Goal: Task Accomplishment & Management: Manage account settings

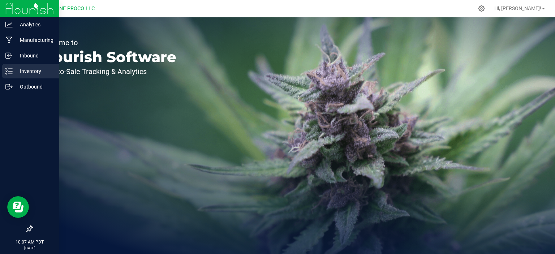
click at [36, 69] on p "Inventory" at bounding box center [34, 71] width 43 height 9
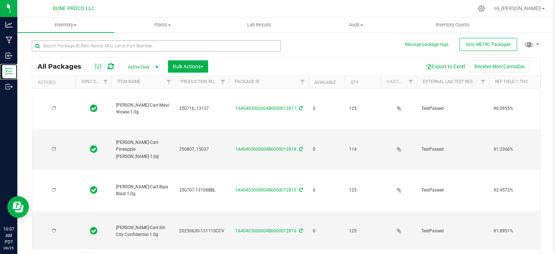
type input "[DATE]"
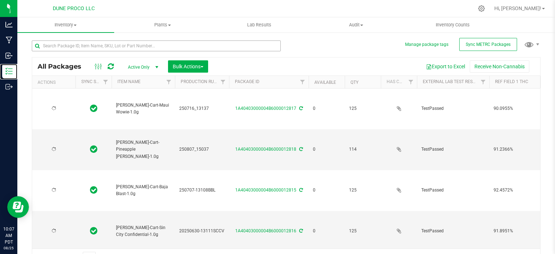
type input "[DATE]"
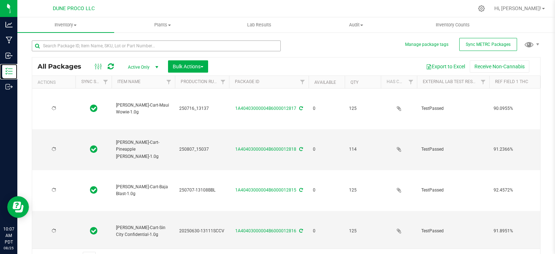
type input "[DATE]"
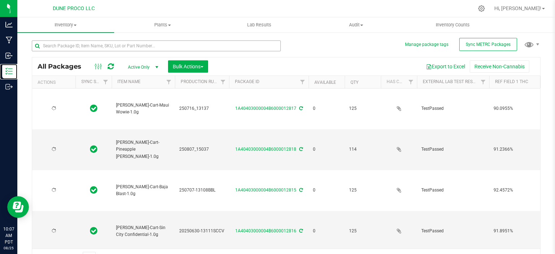
type input "[DATE]"
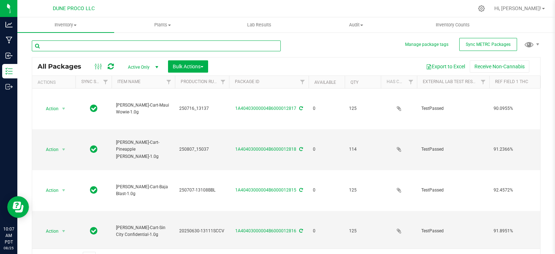
click at [101, 45] on input "text" at bounding box center [156, 45] width 249 height 11
type input "15328"
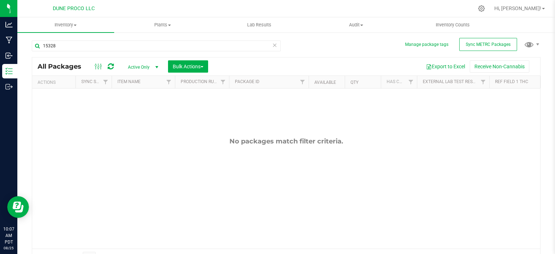
click at [129, 69] on span "Active Only" at bounding box center [142, 67] width 40 height 10
click at [138, 111] on li "All" at bounding box center [141, 111] width 39 height 11
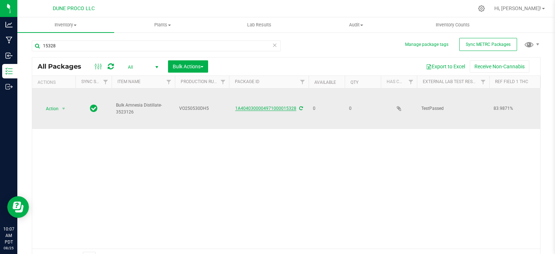
click at [281, 106] on link "1A4040300004971000015328" at bounding box center [265, 108] width 61 height 5
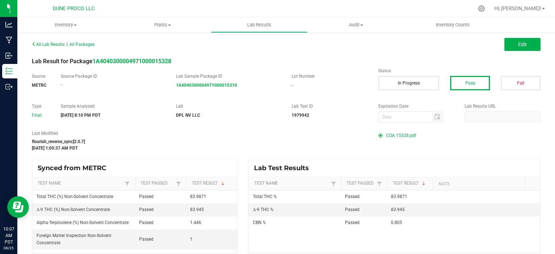
click at [402, 134] on span "COA 15328.pdf" at bounding box center [401, 135] width 30 height 11
click at [526, 48] on button "Edit" at bounding box center [522, 44] width 36 height 13
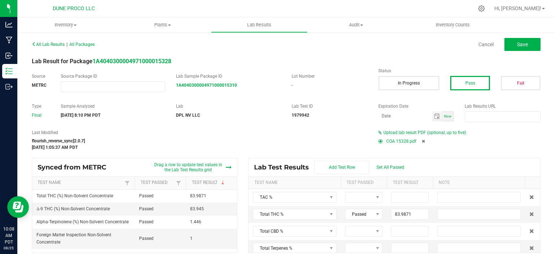
click at [422, 140] on icon at bounding box center [422, 141] width 3 height 4
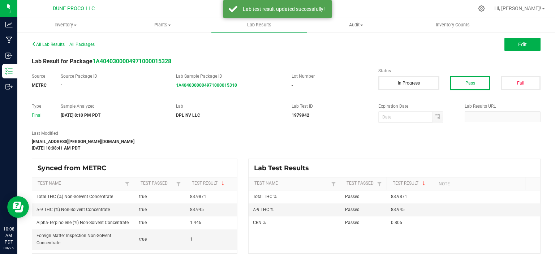
click at [511, 51] on div "All Lab Results | All Packages Edit" at bounding box center [285, 44] width 519 height 18
click at [512, 50] on button "Edit" at bounding box center [522, 44] width 36 height 13
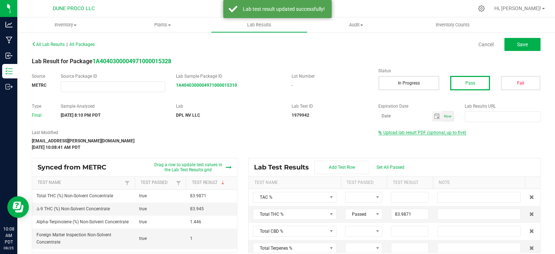
click at [407, 132] on span "Upload lab result PDF (optional, up to five)" at bounding box center [424, 132] width 83 height 5
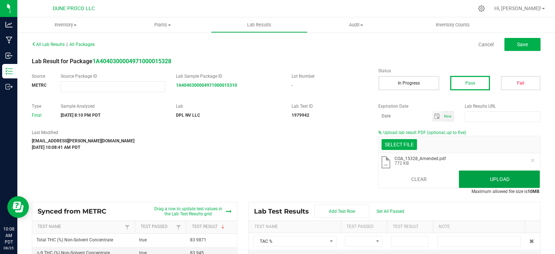
click at [479, 182] on button "Upload" at bounding box center [499, 178] width 81 height 17
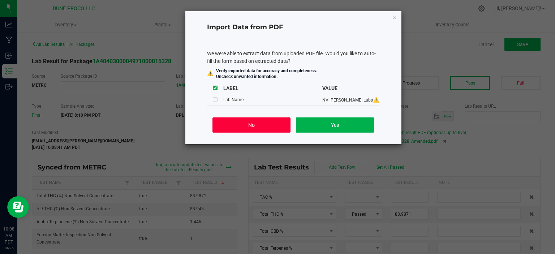
click at [264, 125] on button "No" at bounding box center [251, 124] width 78 height 15
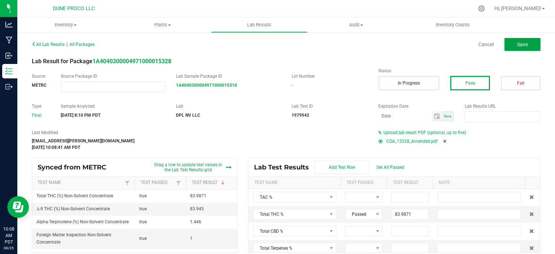
click at [516, 50] on button "Save" at bounding box center [522, 44] width 36 height 13
type input "83.9871"
type input "83.9450"
type input "0.8050"
